Goal: Use online tool/utility: Utilize a website feature to perform a specific function

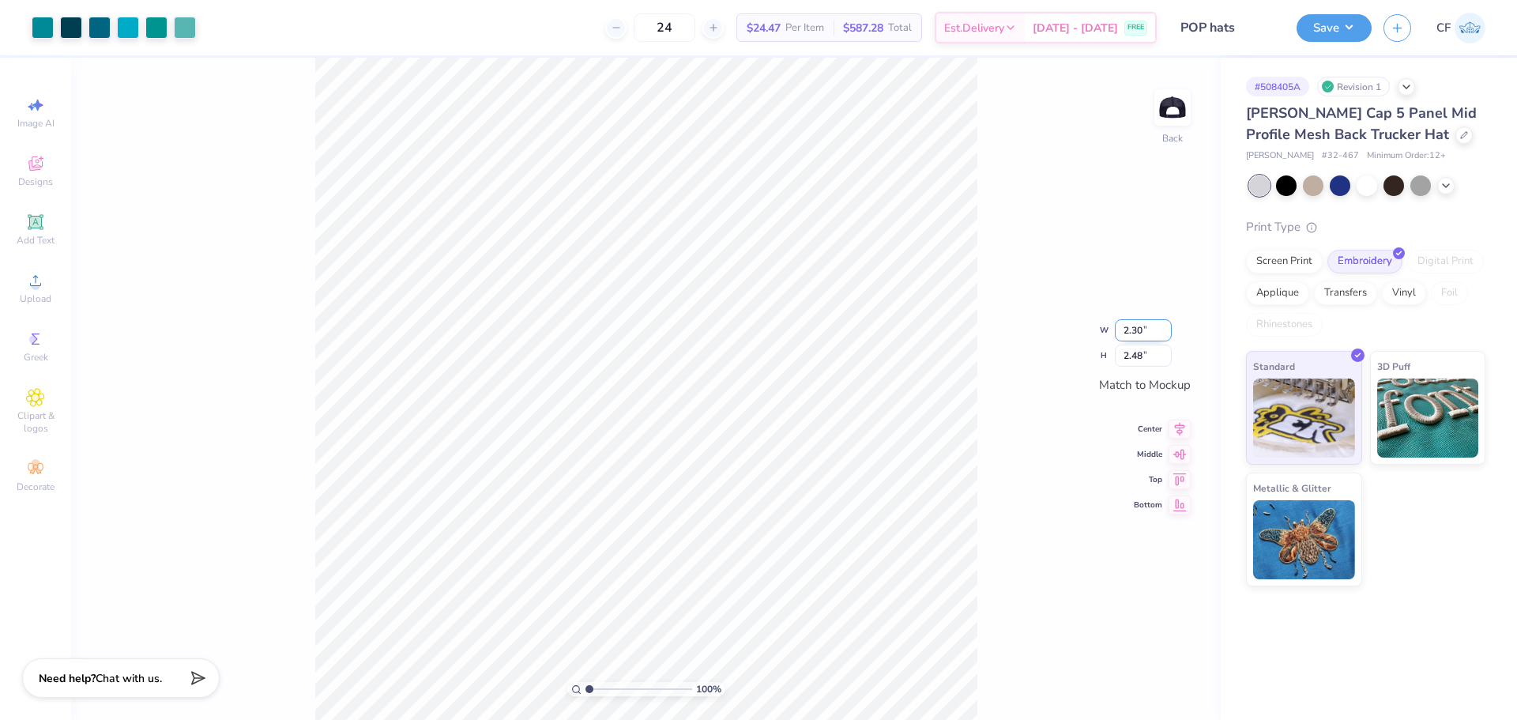
click at [1135, 332] on input "2.30" at bounding box center [1142, 330] width 57 height 22
type input "2.32"
type input "2.50"
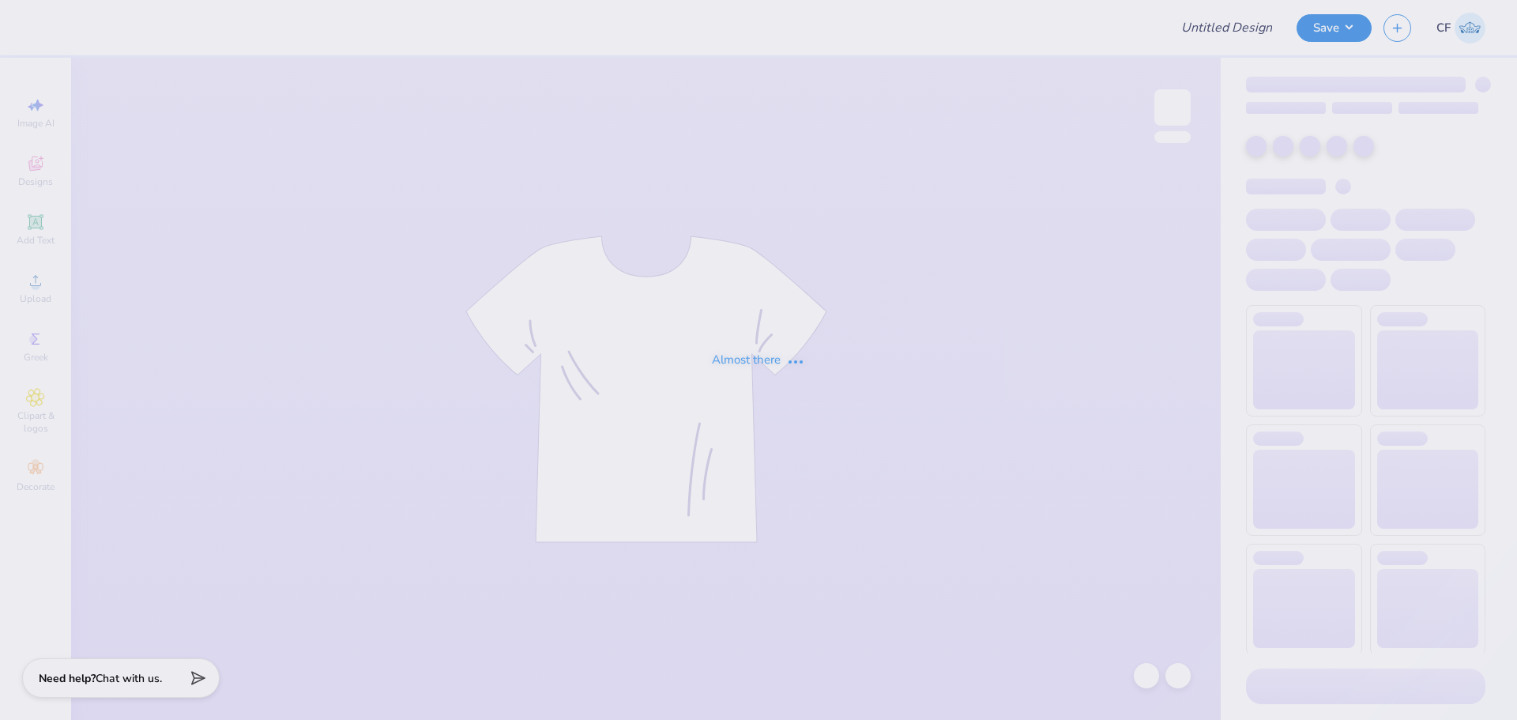
type input "[GEOGRAPHIC_DATA] Holiday Merch 2025"
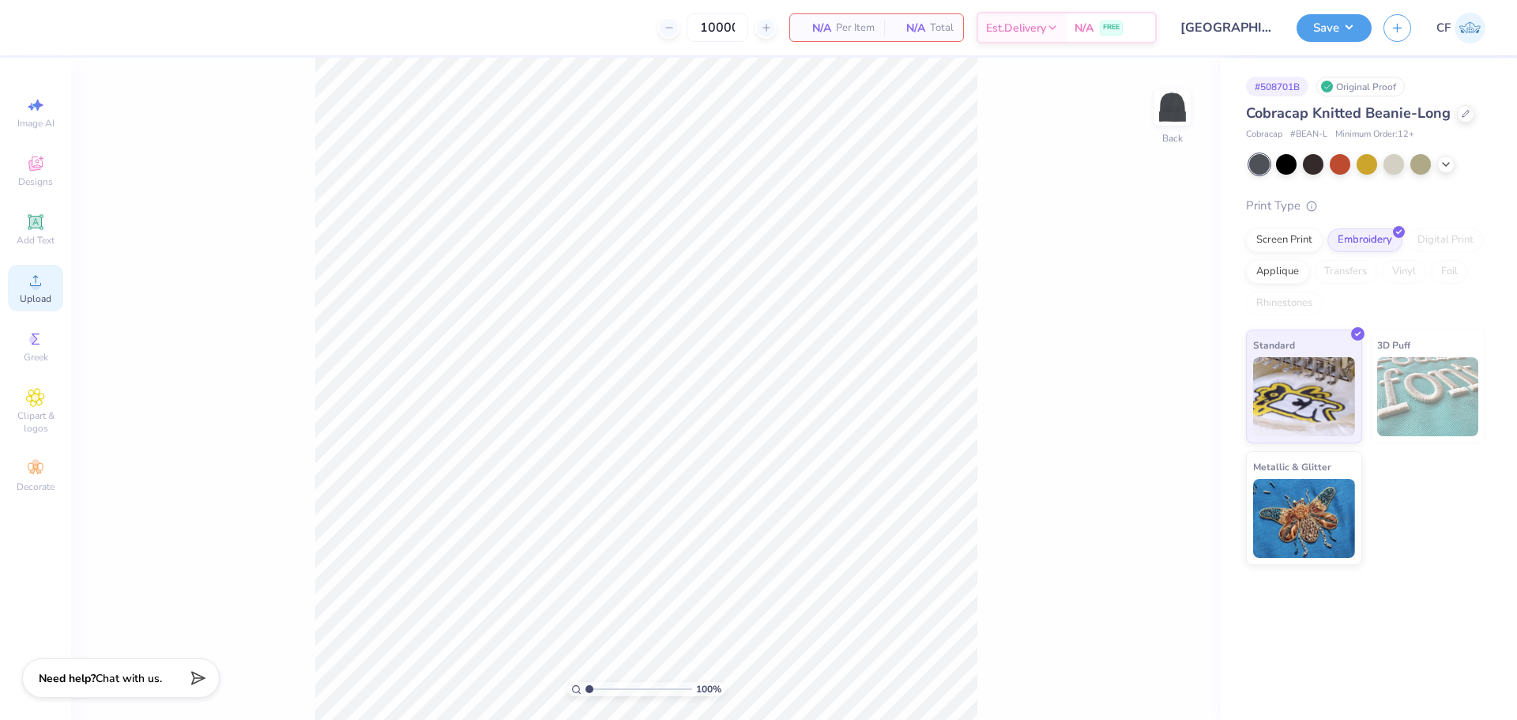
click at [16, 282] on div "Upload" at bounding box center [35, 288] width 55 height 47
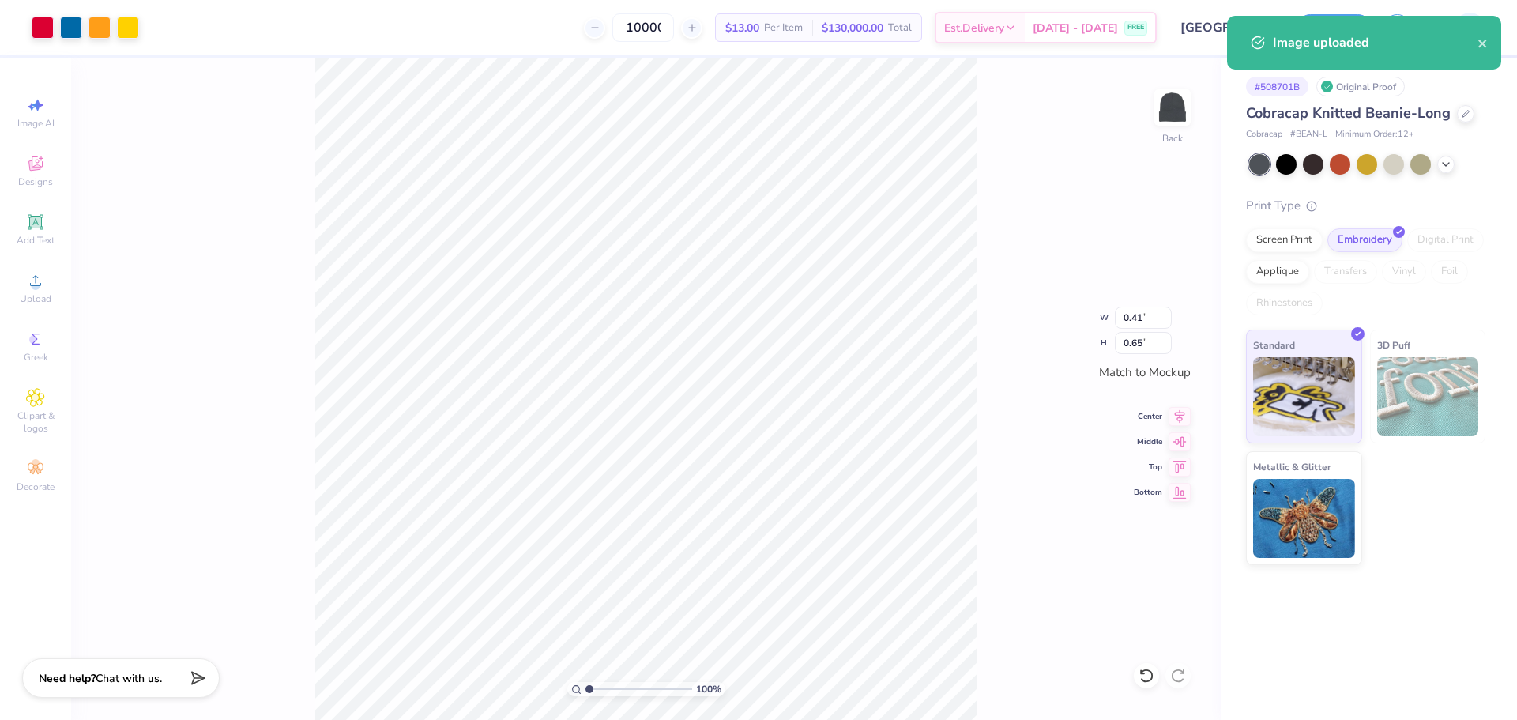
type input "1.00"
type input "1.56"
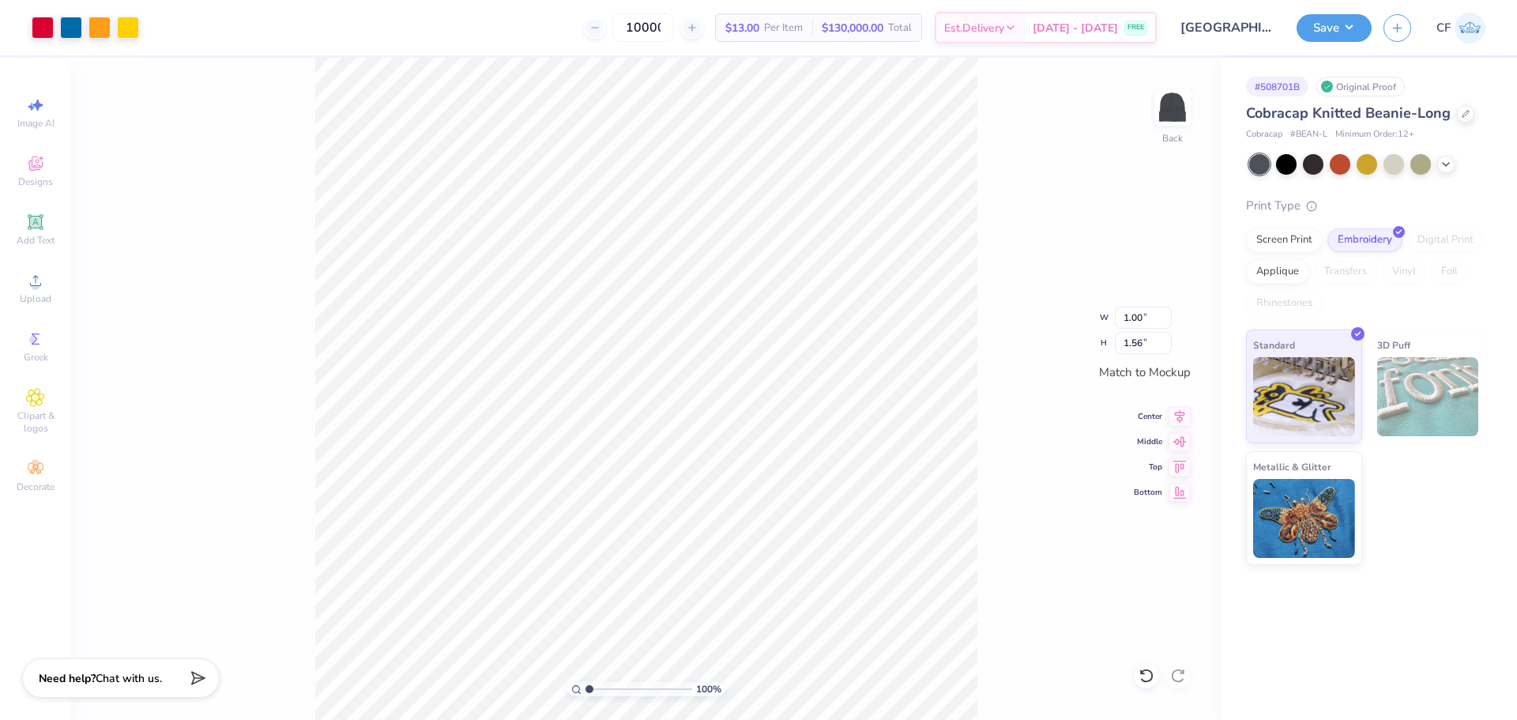
type input "1.58"
click at [1153, 347] on input "2.47" at bounding box center [1142, 343] width 57 height 22
type input "2.5"
type input "1.60"
type input "2.50"
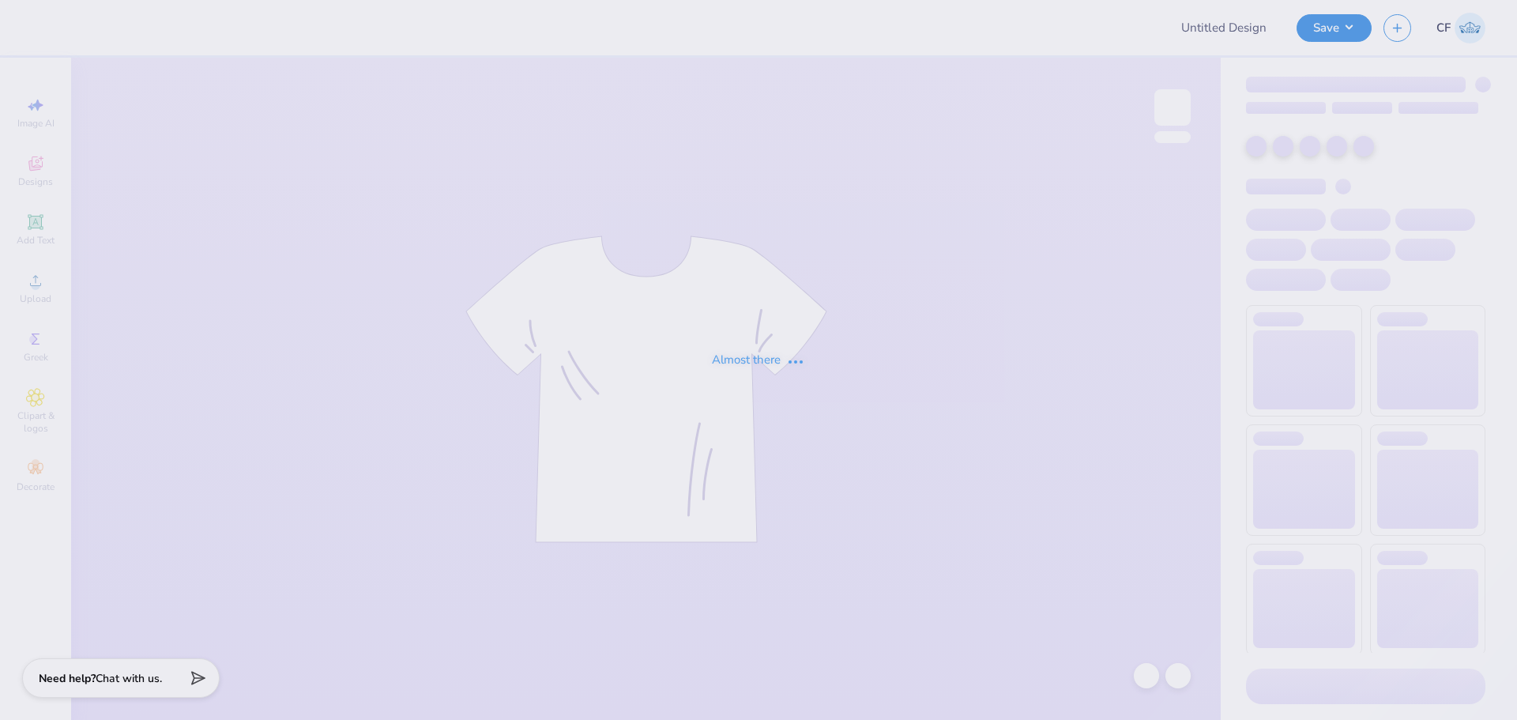
type input "Children's Hospital Holiday Merch 2025"
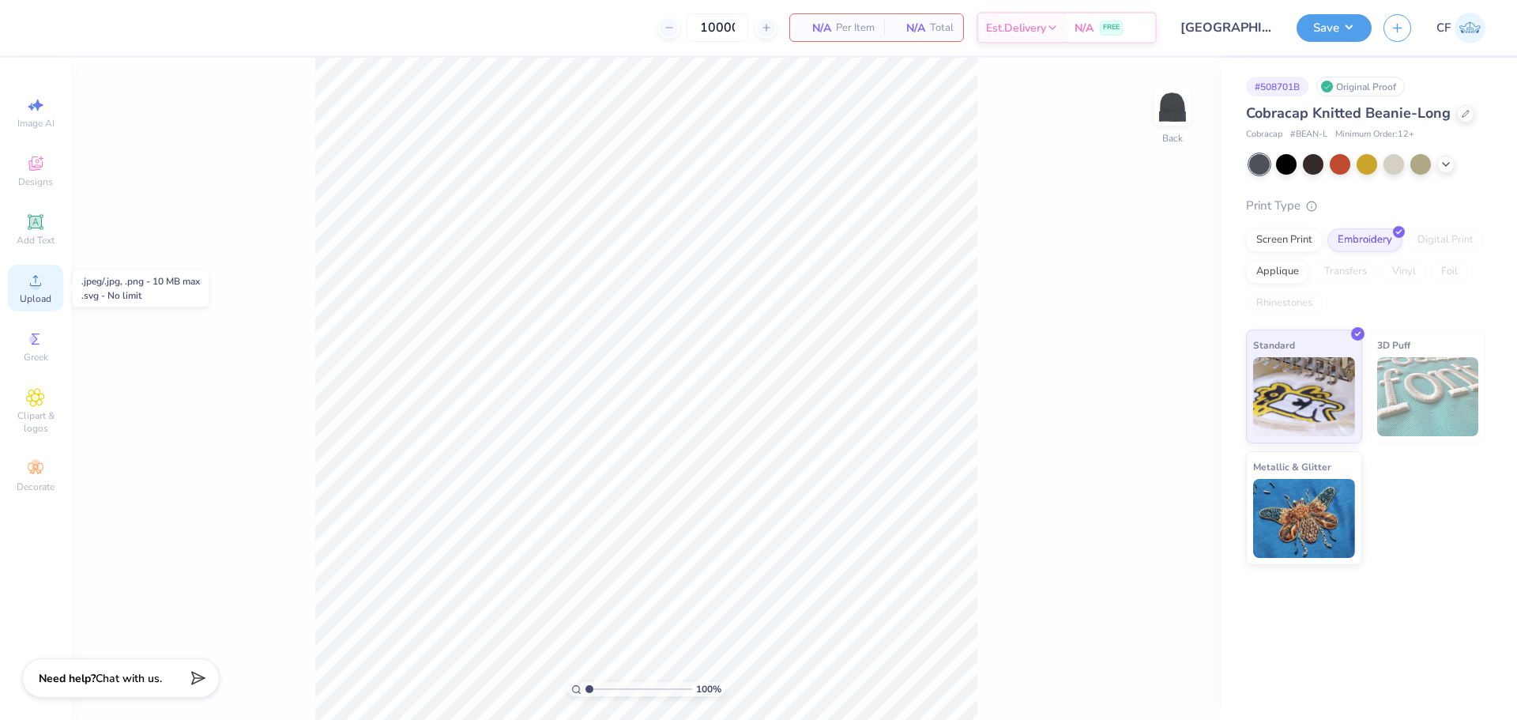
click at [39, 302] on span "Upload" at bounding box center [36, 298] width 32 height 13
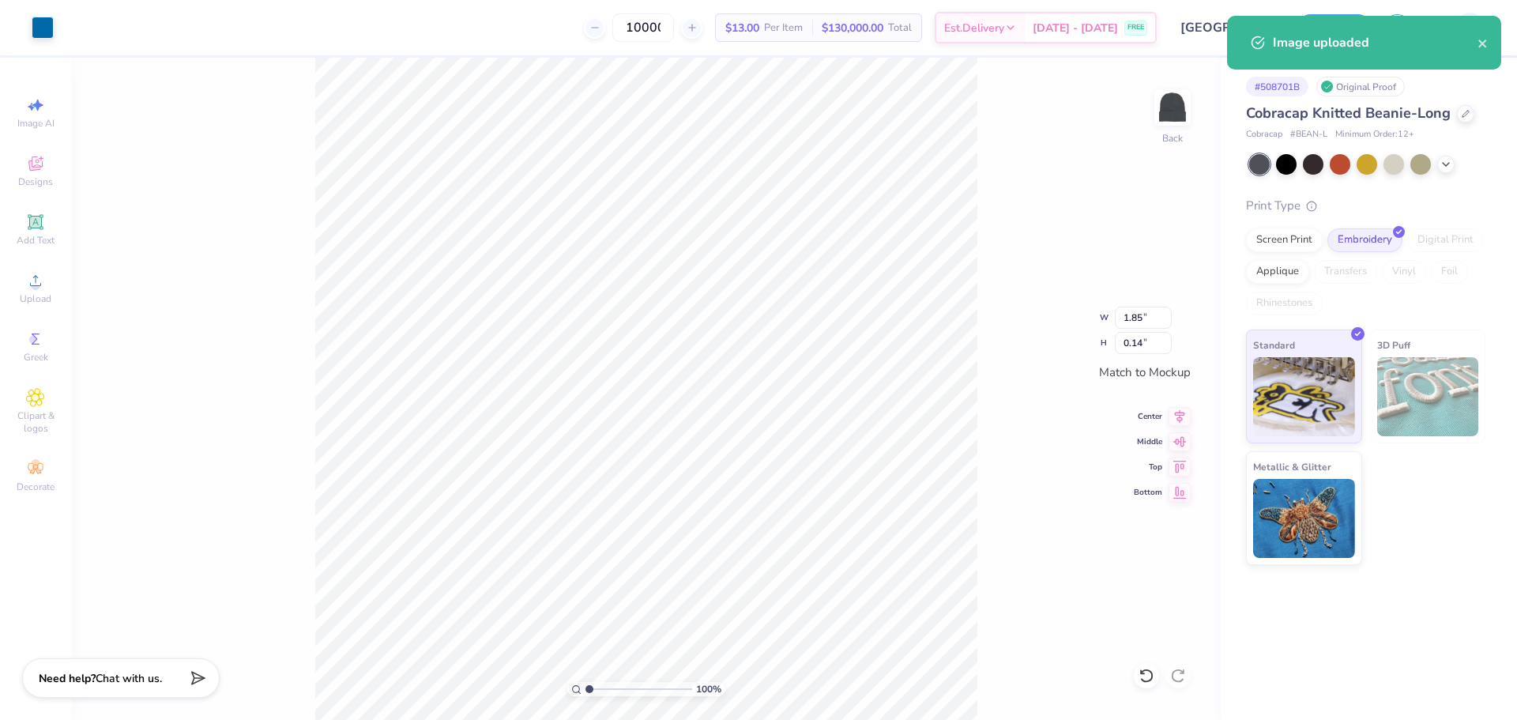
type input "3.36"
type input "0.25"
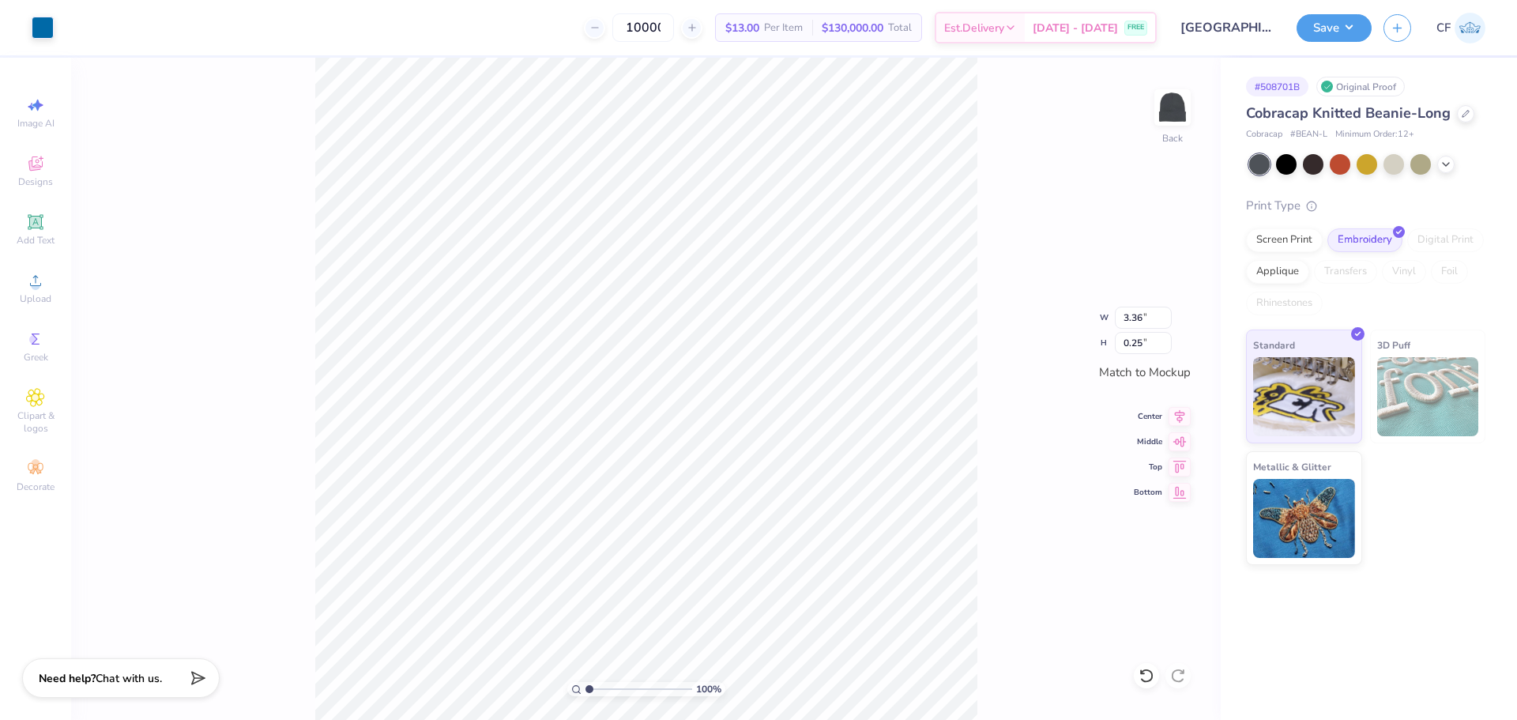
type input "4.93"
type input "0.37"
click at [1140, 321] on input "4.93" at bounding box center [1142, 317] width 57 height 22
type input "5.00"
type input "0.38"
